Goal: Task Accomplishment & Management: Manage account settings

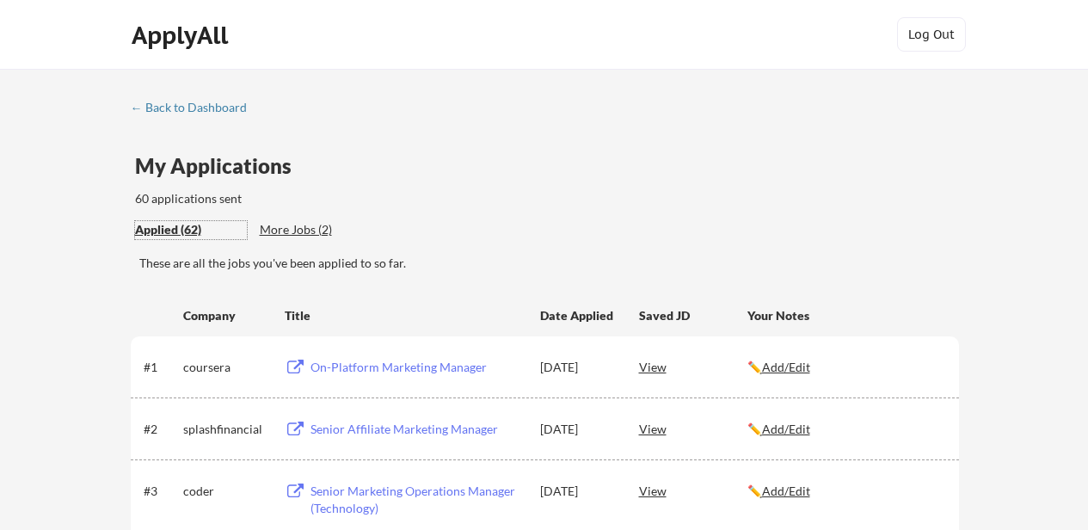
scroll to position [275, 0]
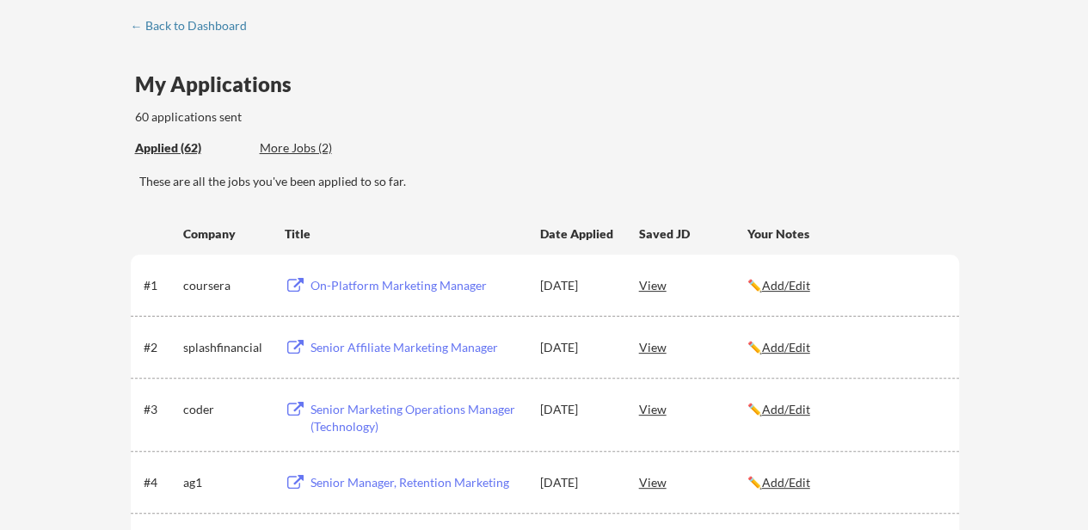
scroll to position [85, 0]
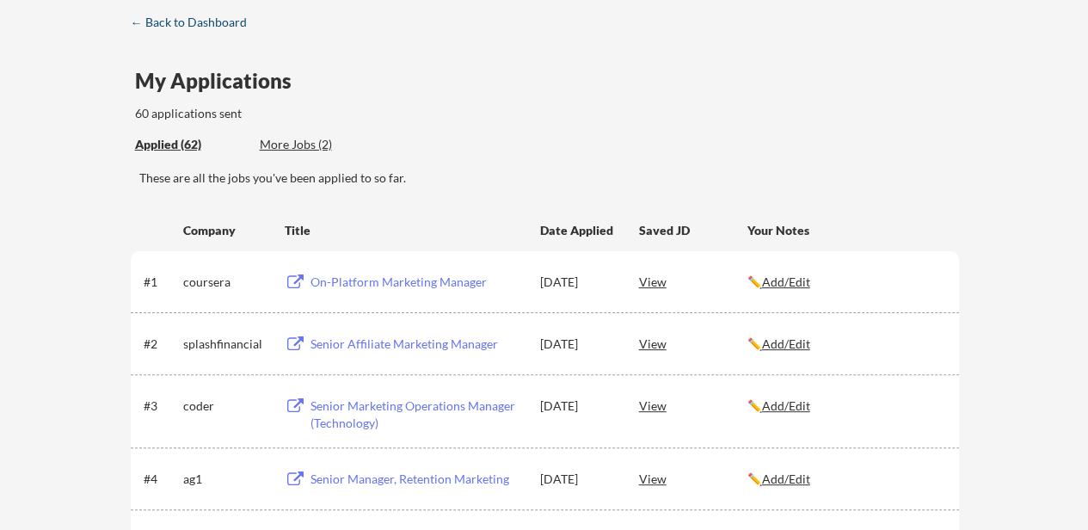
click at [223, 28] on div "← Back to Dashboard" at bounding box center [195, 22] width 129 height 12
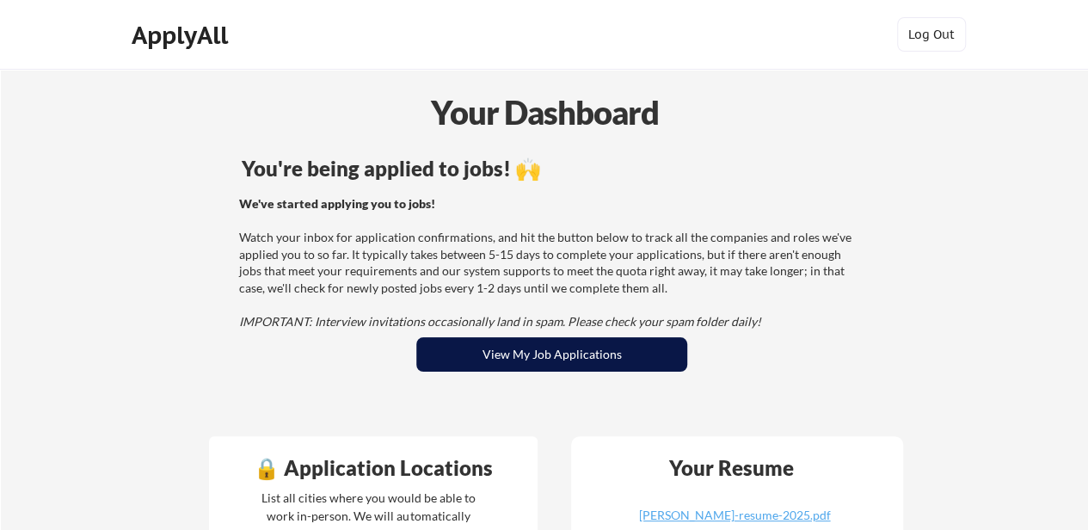
click at [499, 364] on button "View My Job Applications" at bounding box center [551, 354] width 271 height 34
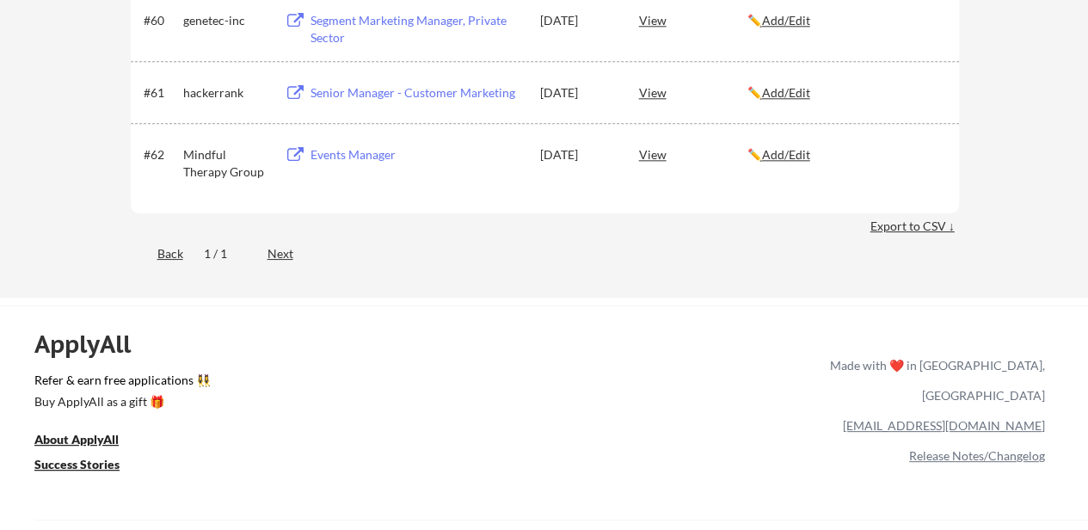
scroll to position [4219, 0]
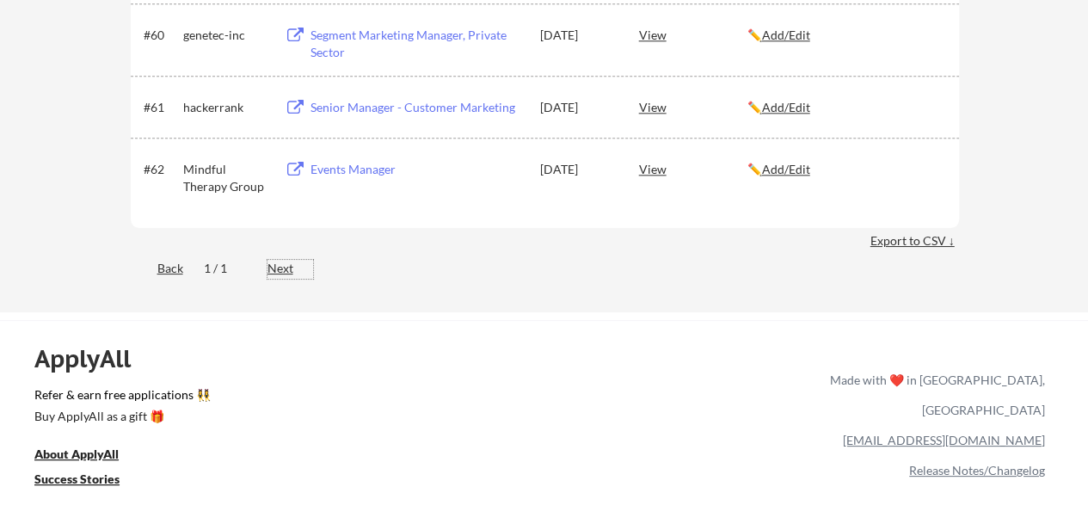
click at [286, 269] on div "Next" at bounding box center [291, 268] width 46 height 17
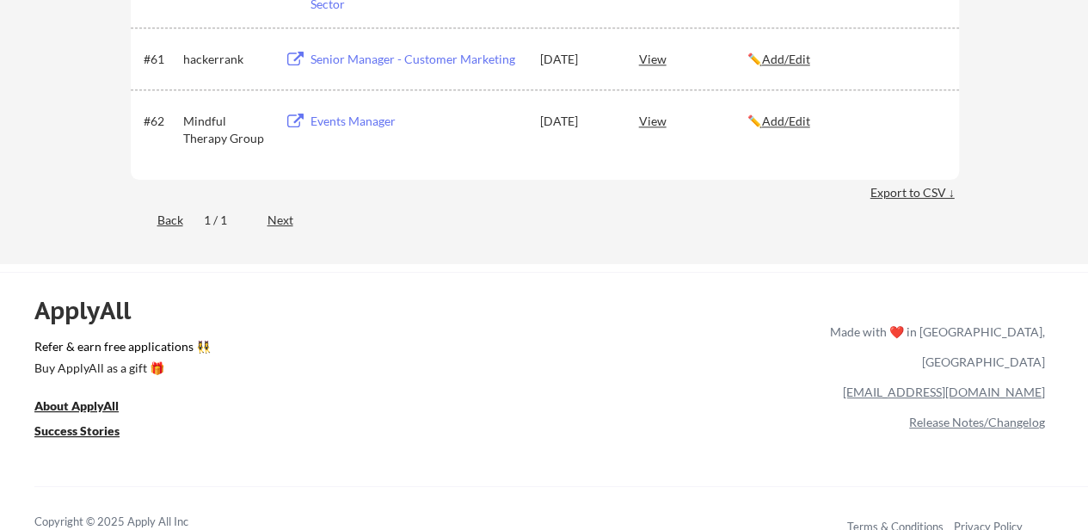
scroll to position [4257, 0]
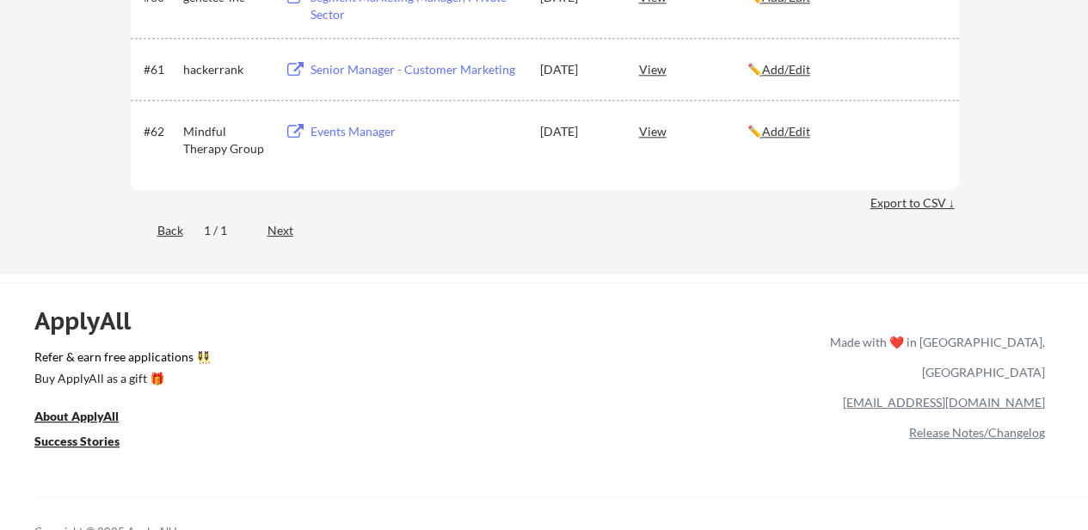
click at [902, 204] on div "Export to CSV ↓" at bounding box center [915, 202] width 89 height 17
